Goal: Task Accomplishment & Management: Complete application form

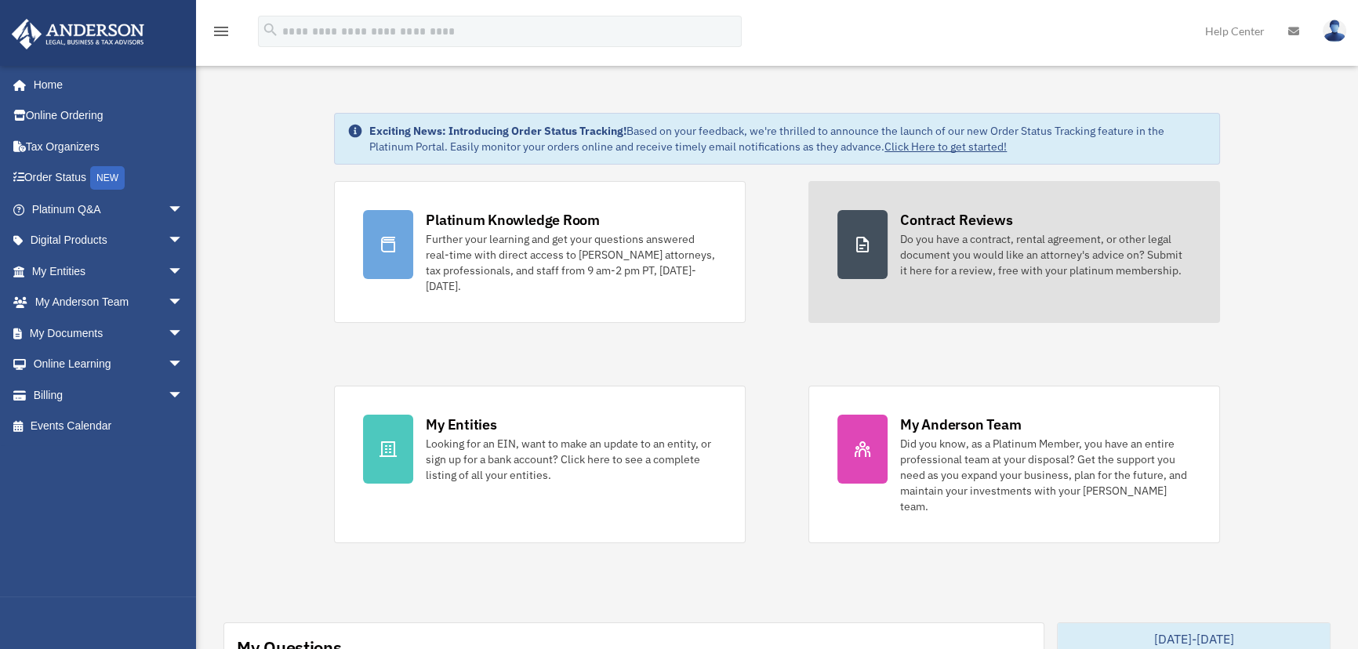
click at [959, 252] on div "Do you have a contract, rental agreement, or other legal document you would lik…" at bounding box center [1045, 254] width 291 height 47
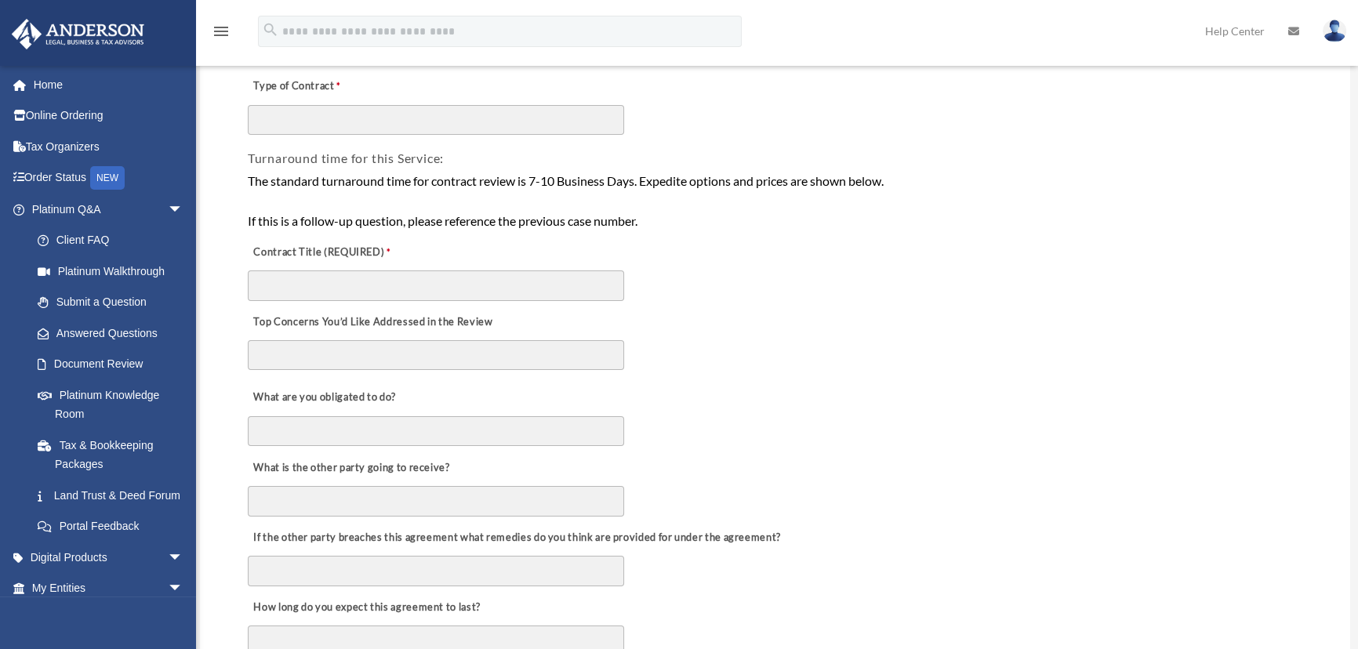
scroll to position [285, 0]
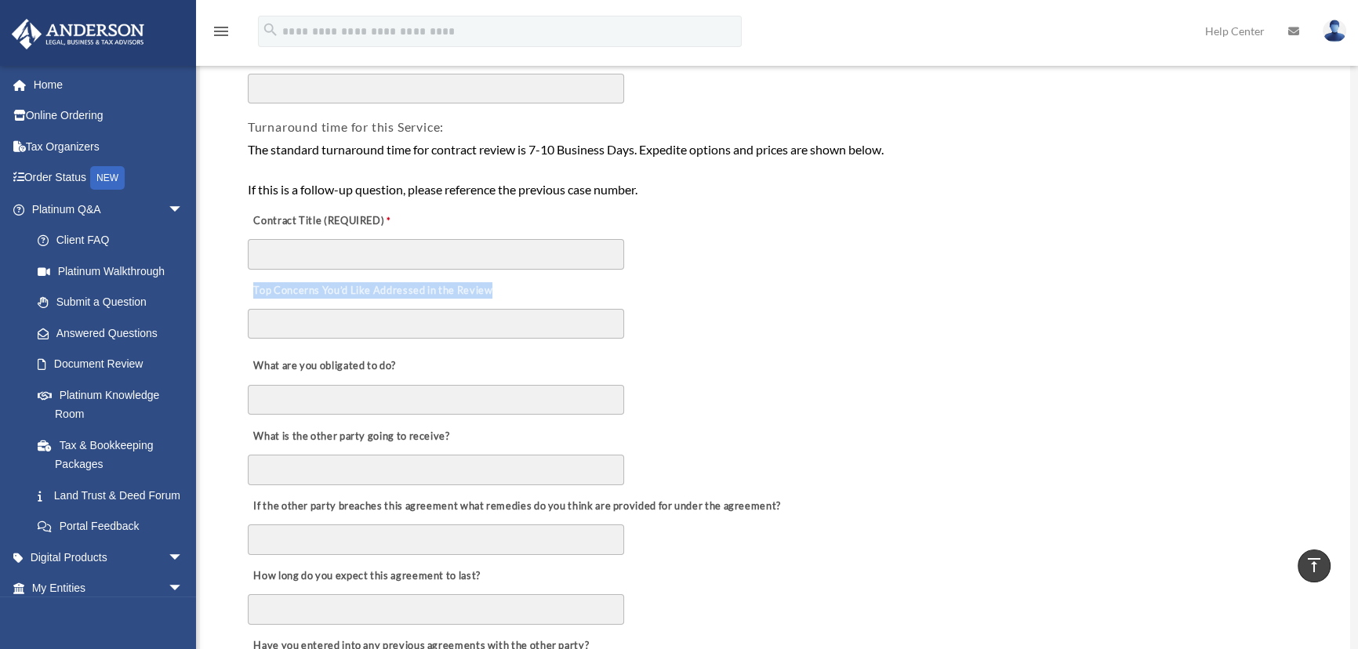
drag, startPoint x: 250, startPoint y: 288, endPoint x: 495, endPoint y: 292, distance: 244.7
click at [495, 292] on label "Top Concerns You’d Like Addressed in the Review" at bounding box center [372, 291] width 249 height 22
copy label "Top Concerns You’d Like Addressed in the Review"
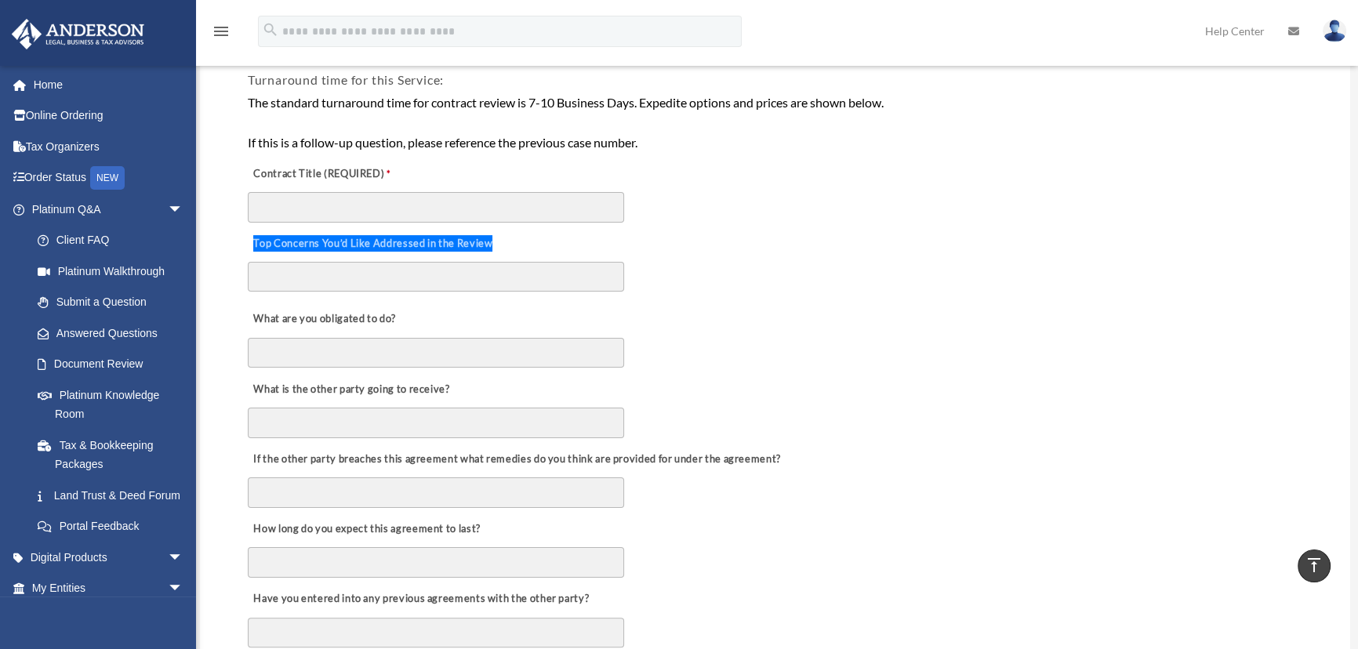
scroll to position [356, 0]
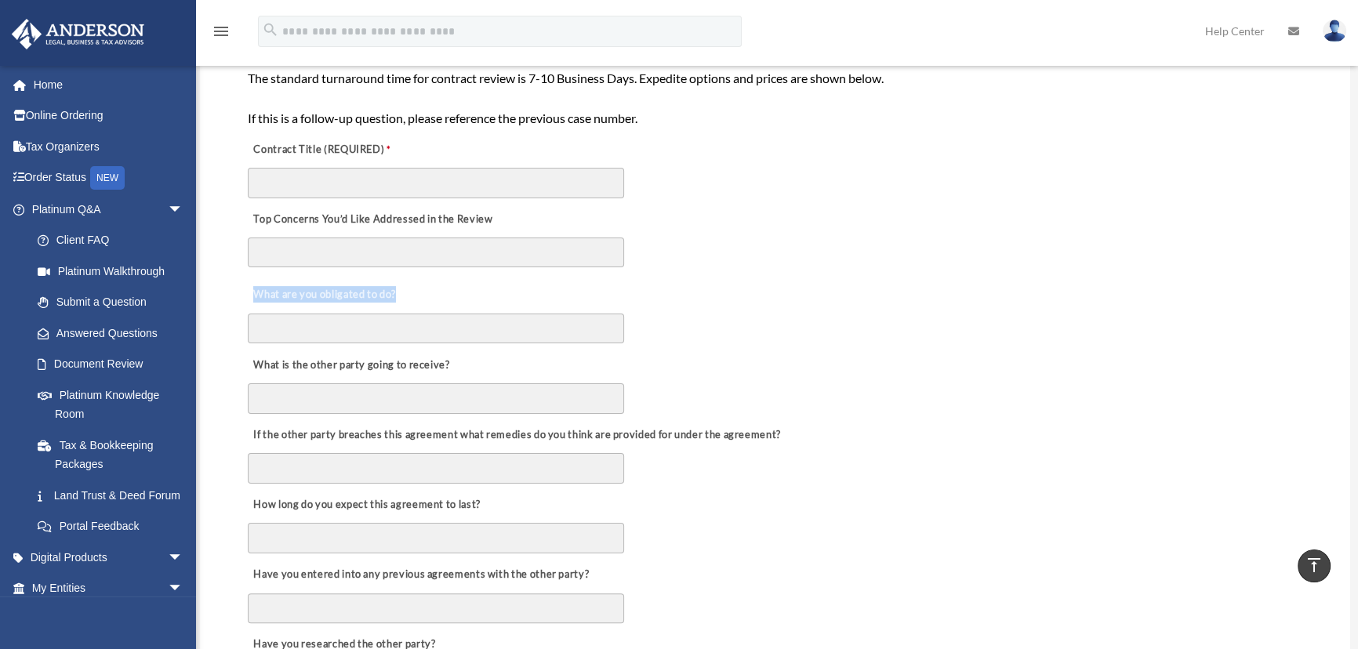
drag, startPoint x: 408, startPoint y: 296, endPoint x: 251, endPoint y: 296, distance: 156.8
click at [251, 296] on div "What are you obligated to do?" at bounding box center [775, 310] width 1058 height 70
copy label "What are you obligated to do?"
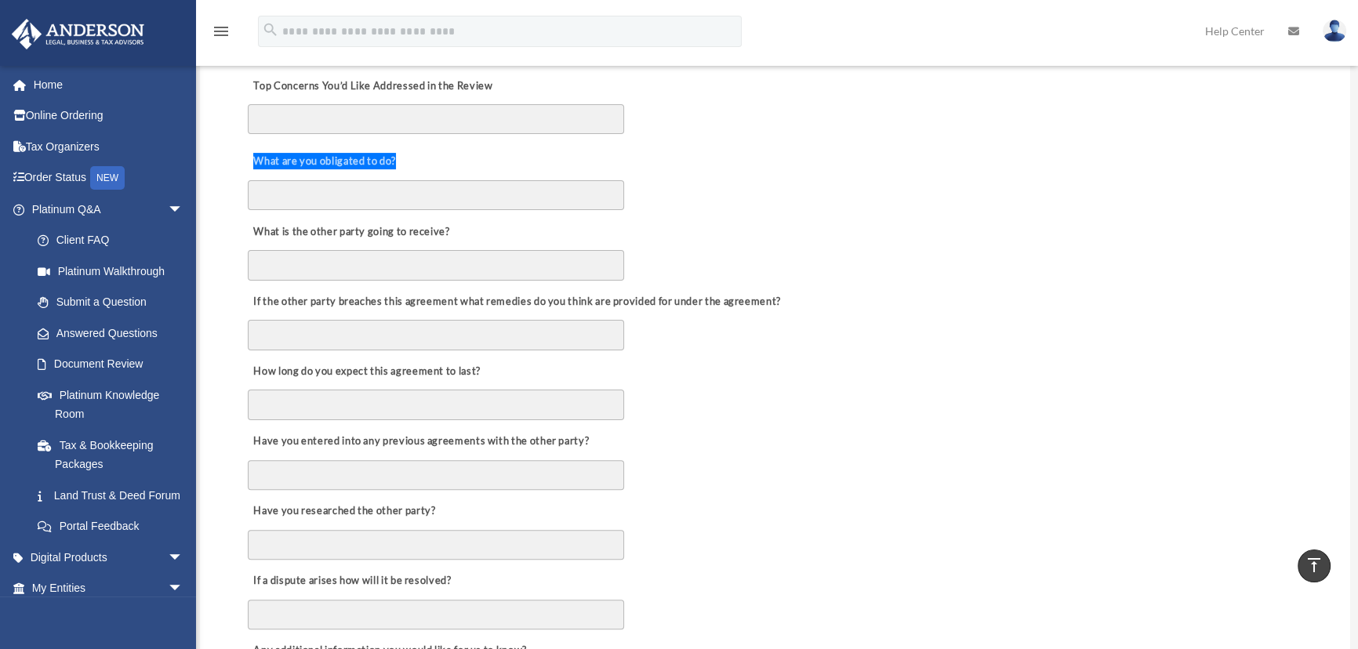
scroll to position [499, 0]
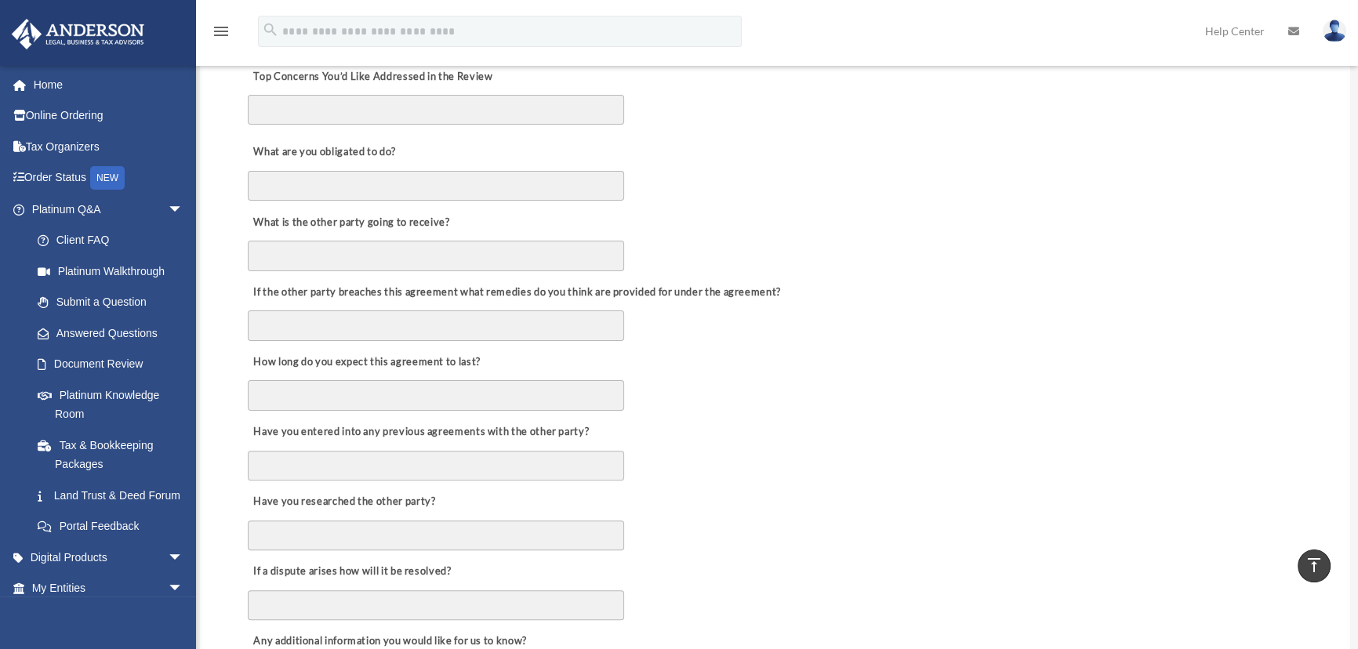
click at [686, 291] on label "If the other party breaches this agreement what remedies do you think are provi…" at bounding box center [516, 292] width 537 height 22
click at [624, 310] on input "If the other party breaches this agreement what remedies do you think are provi…" at bounding box center [436, 325] width 376 height 30
click at [686, 291] on label "If the other party breaches this agreement what remedies do you think are provi…" at bounding box center [516, 292] width 537 height 22
click at [624, 310] on input "If the other party breaches this agreement what remedies do you think are provi…" at bounding box center [436, 325] width 376 height 30
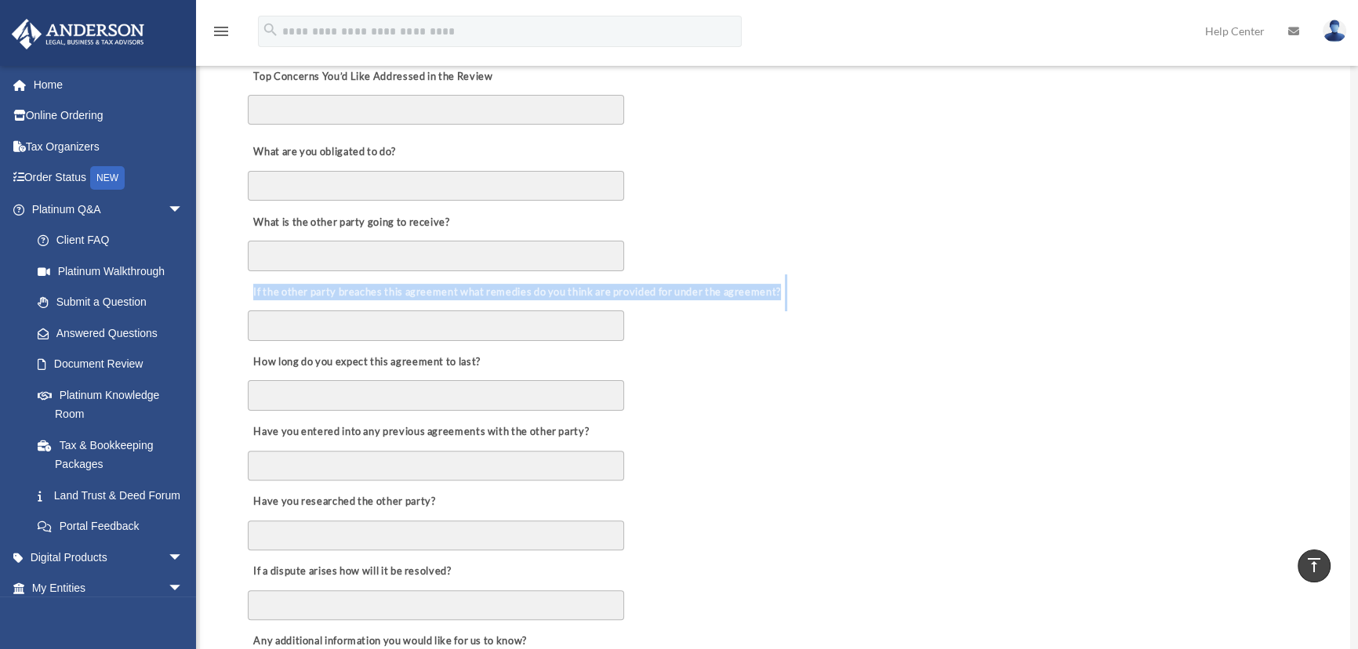
click at [686, 291] on label "If the other party breaches this agreement what remedies do you think are provi…" at bounding box center [516, 292] width 537 height 22
click at [624, 310] on input "If the other party breaches this agreement what remedies do you think are provi…" at bounding box center [436, 325] width 376 height 30
copy div "If the other party breaches this agreement what remedies do you think are provi…"
drag, startPoint x: 376, startPoint y: 282, endPoint x: 321, endPoint y: 282, distance: 54.9
click at [376, 282] on label "If the other party breaches this agreement what remedies do you think are provi…" at bounding box center [516, 292] width 537 height 22
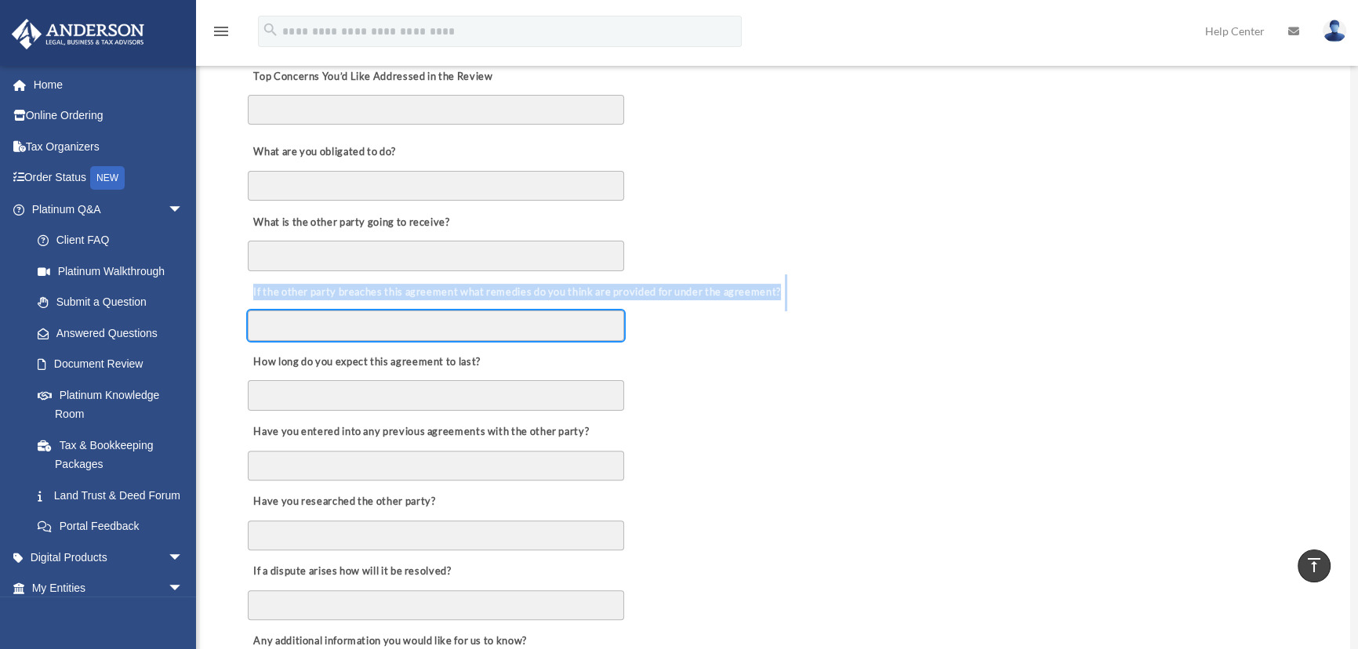
click at [376, 310] on input "If the other party breaches this agreement what remedies do you think are provi…" at bounding box center [436, 325] width 376 height 30
drag, startPoint x: 320, startPoint y: 289, endPoint x: 804, endPoint y: 288, distance: 484.5
click at [804, 288] on div "If the other party breaches this agreement what remedies do you think are provi…" at bounding box center [775, 308] width 1058 height 70
copy label "If the other party breaches this agreement what remedies do you think are provi…"
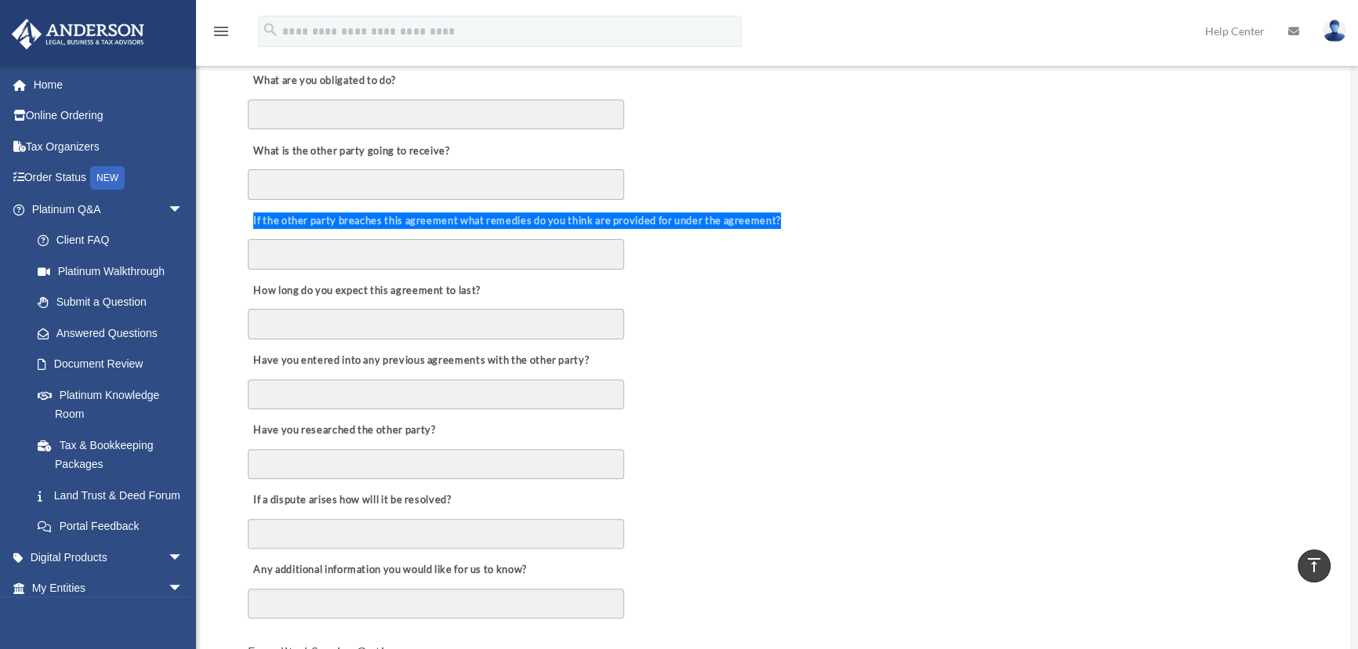
scroll to position [641, 0]
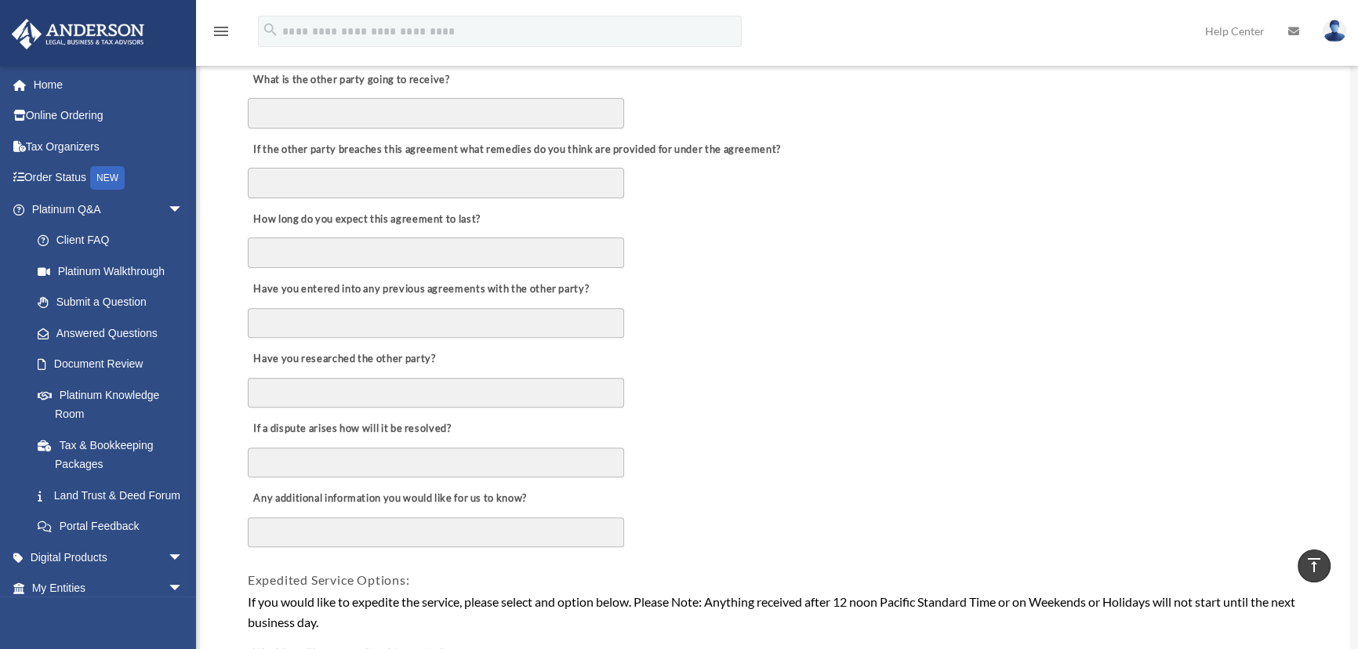
click at [341, 493] on label "Any additional information you would like for us to know?" at bounding box center [389, 499] width 283 height 22
click at [341, 517] on textarea "Any additional information you would like for us to know?" at bounding box center [436, 532] width 376 height 30
click at [341, 493] on label "Any additional information you would like for us to know?" at bounding box center [389, 499] width 283 height 22
click at [341, 517] on textarea "Any additional information you would like for us to know?" at bounding box center [436, 532] width 376 height 30
click at [341, 493] on label "Any additional information you would like for us to know?" at bounding box center [389, 499] width 283 height 22
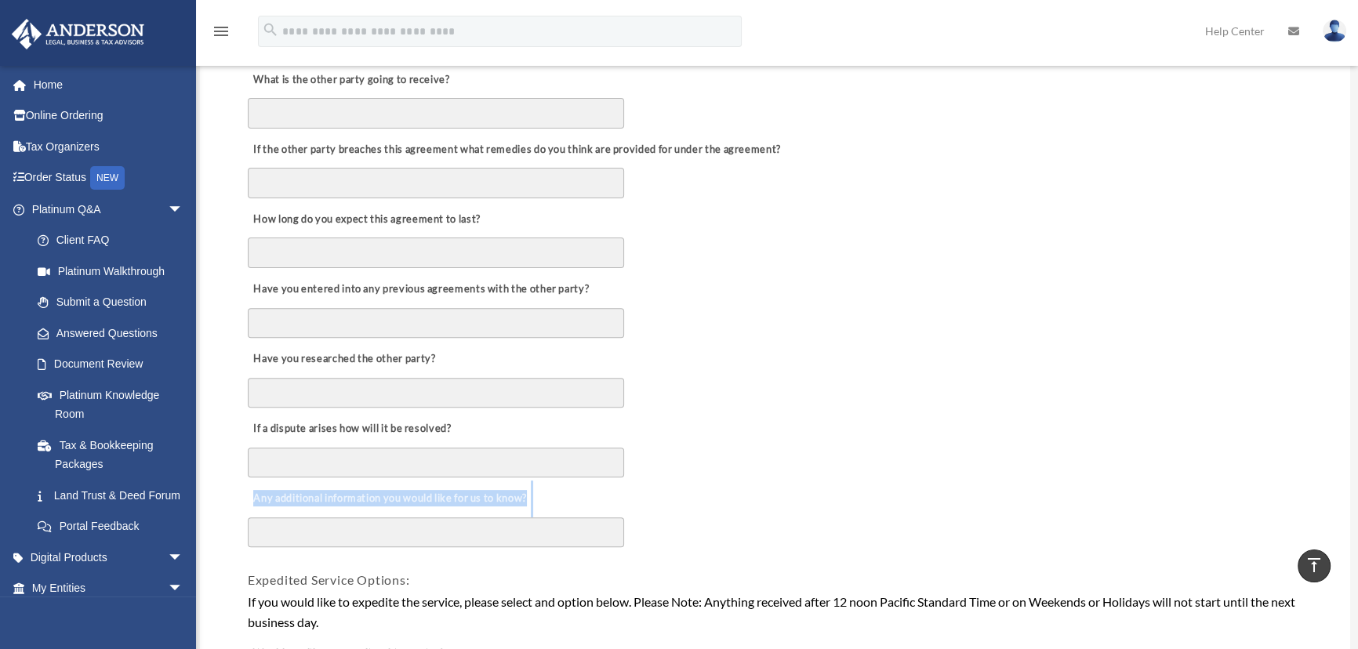
click at [341, 517] on textarea "Any additional information you would like for us to know?" at bounding box center [436, 532] width 376 height 30
copy div "Any additional information you would like for us to know?"
drag, startPoint x: 332, startPoint y: 500, endPoint x: 301, endPoint y: 503, distance: 31.5
click at [332, 500] on label "Any additional information you would like for us to know?" at bounding box center [389, 499] width 283 height 22
click at [332, 517] on textarea "Any additional information you would like for us to know?" at bounding box center [436, 532] width 376 height 30
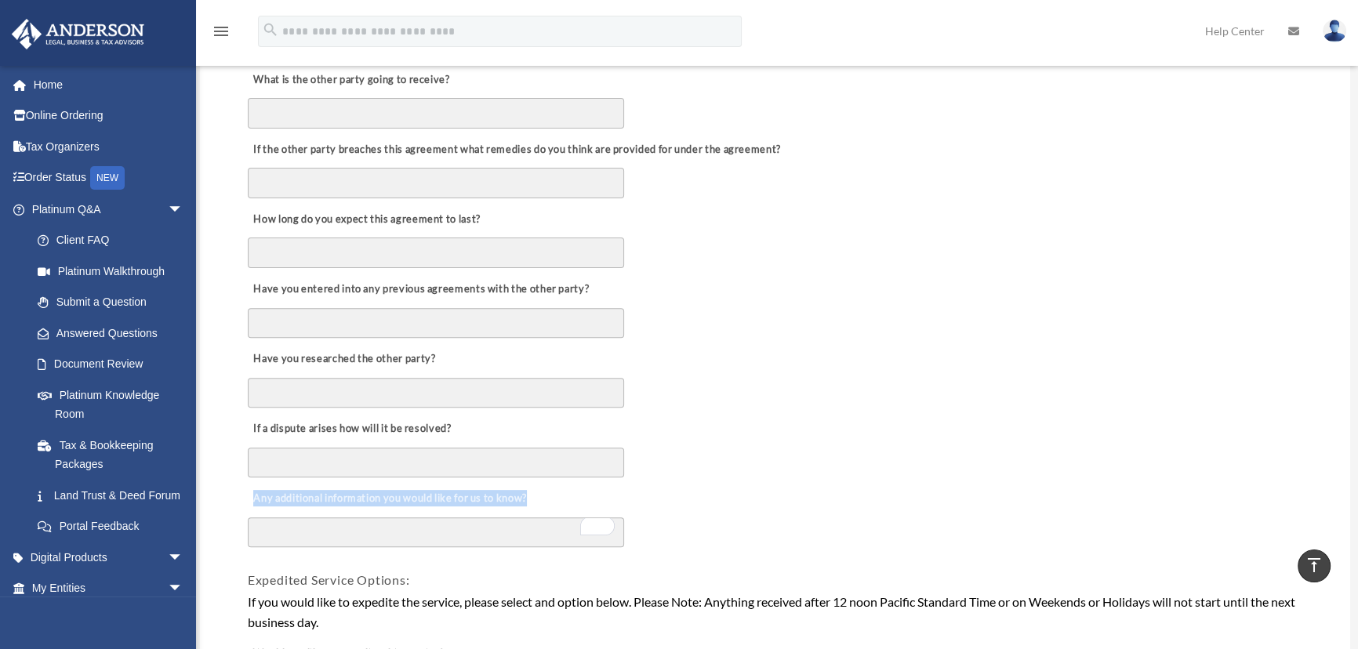
drag, startPoint x: 256, startPoint y: 495, endPoint x: 530, endPoint y: 493, distance: 274.4
click at [530, 493] on label "Any additional information you would like for us to know?" at bounding box center [389, 499] width 283 height 22
copy label "Any additional information you would like for us to know?"
